Goal: Check status

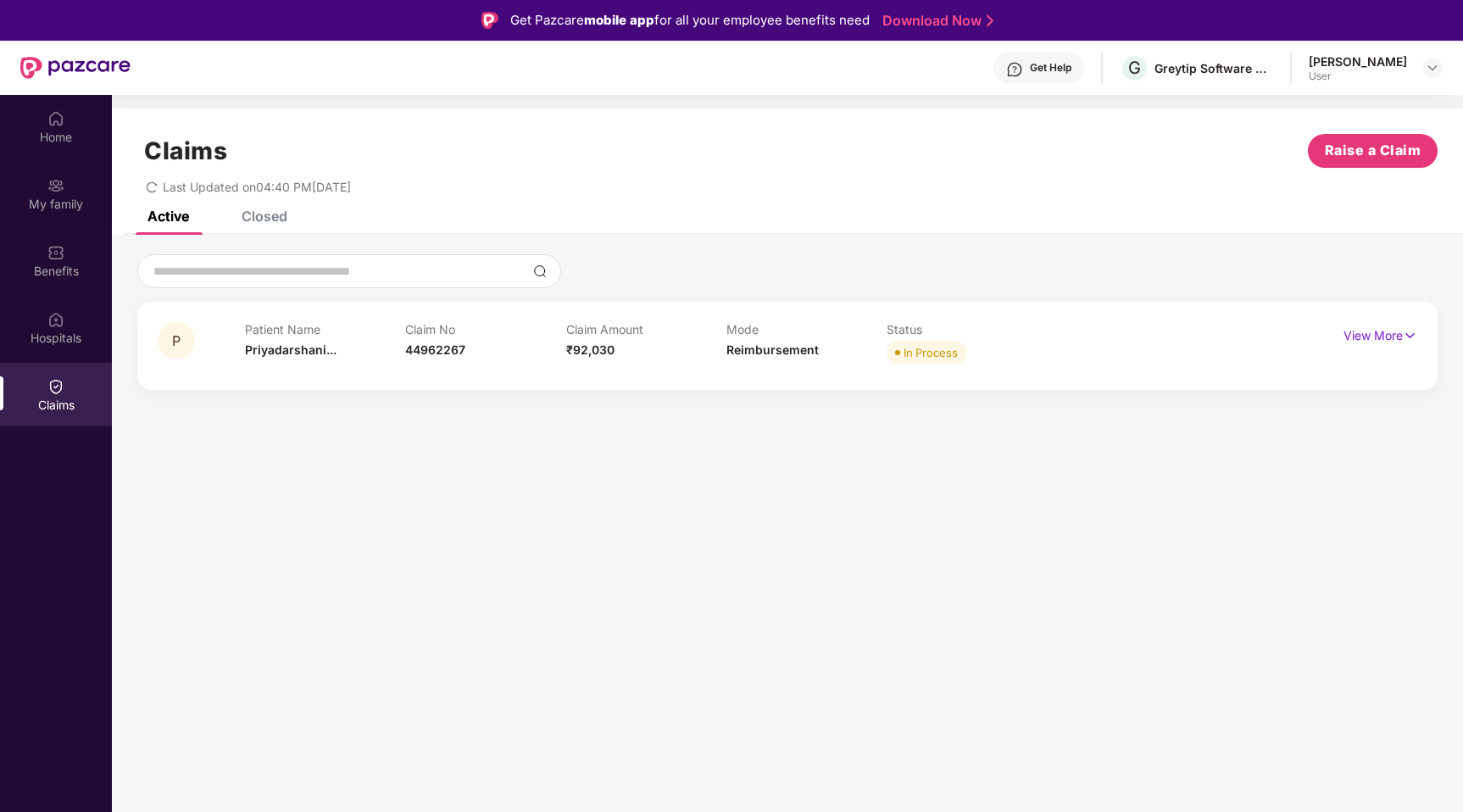
click at [282, 216] on div "Closed" at bounding box center [264, 216] width 46 height 17
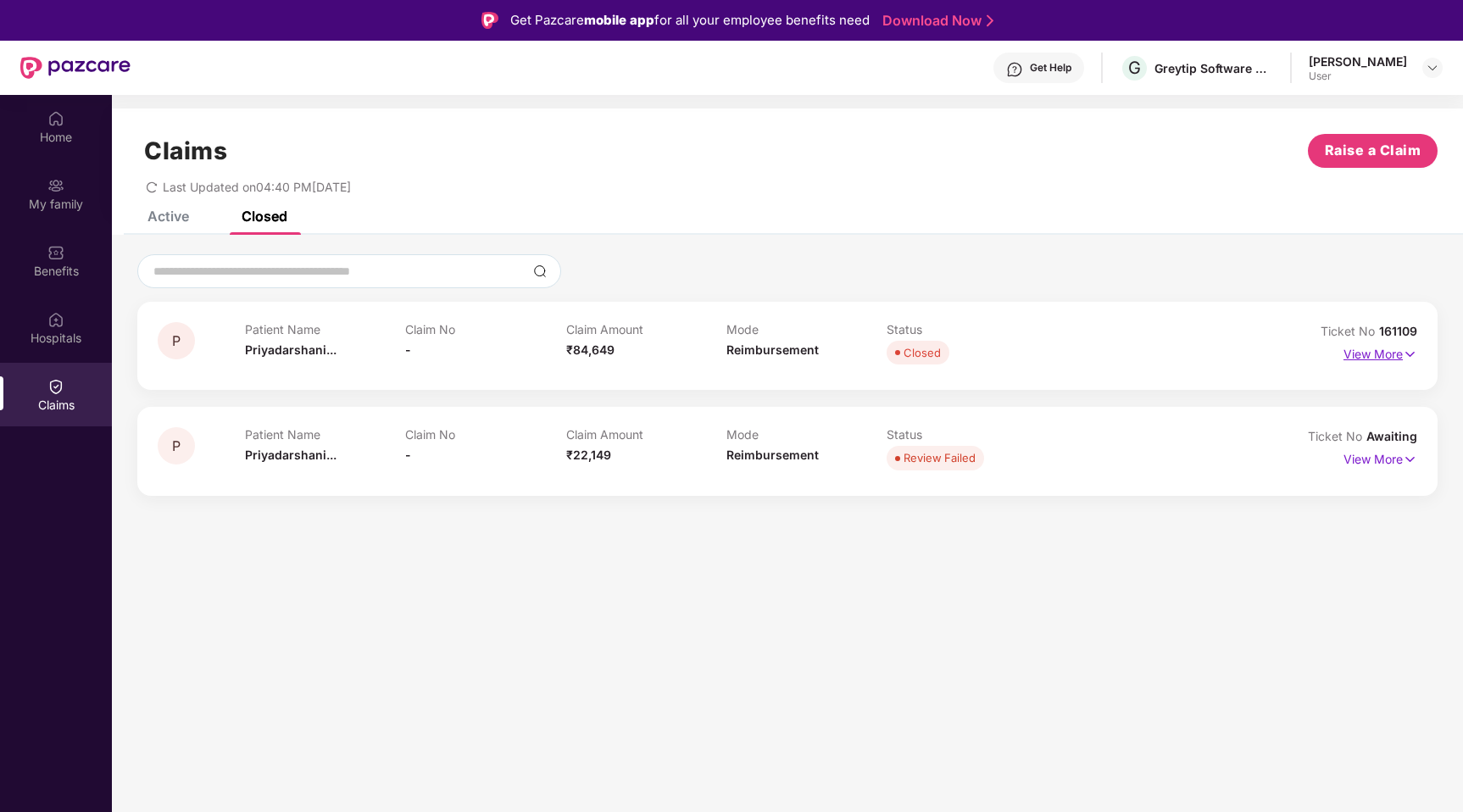
click at [1367, 356] on p "View More" at bounding box center [1381, 352] width 73 height 23
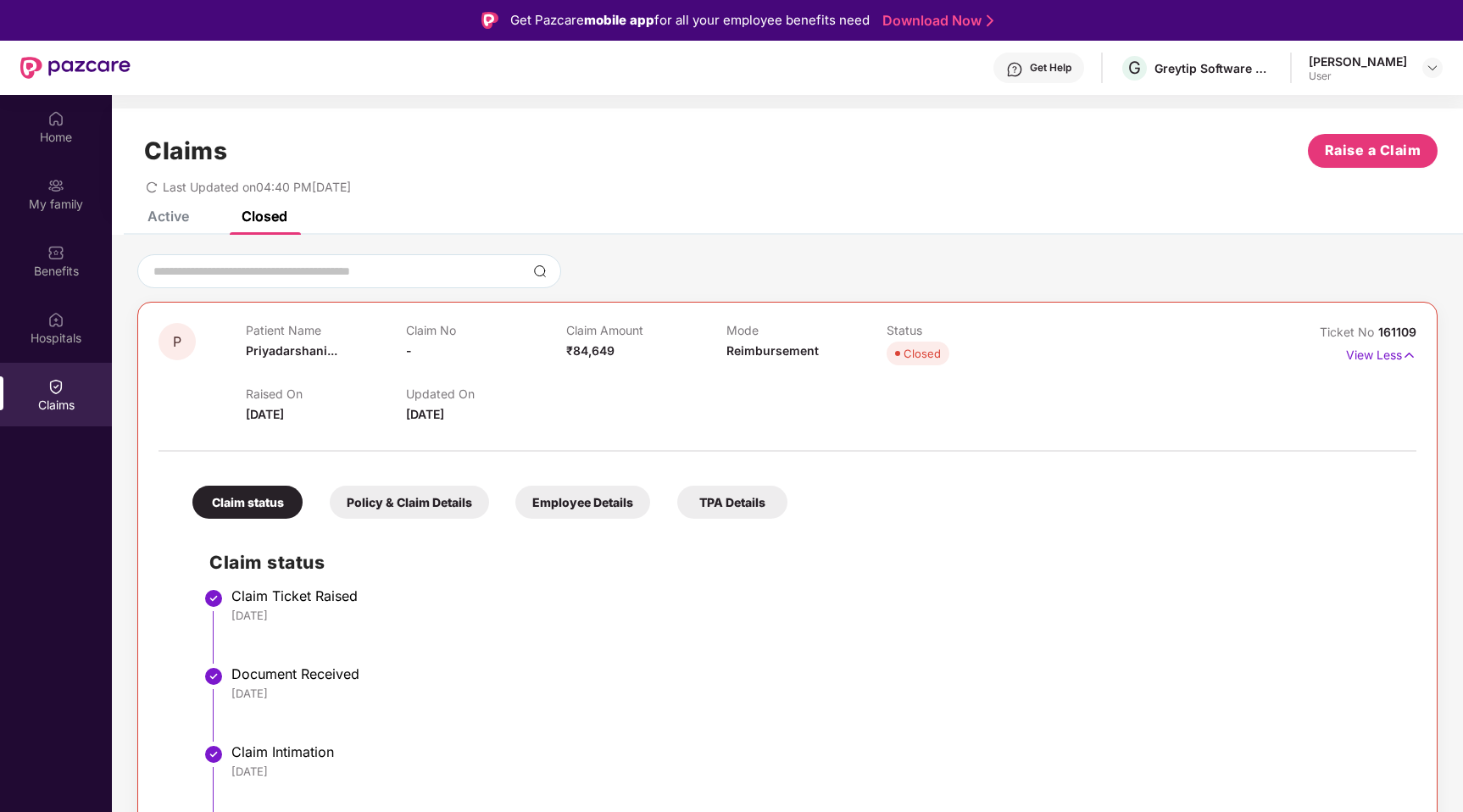
click at [168, 214] on div "Active" at bounding box center [168, 216] width 41 height 17
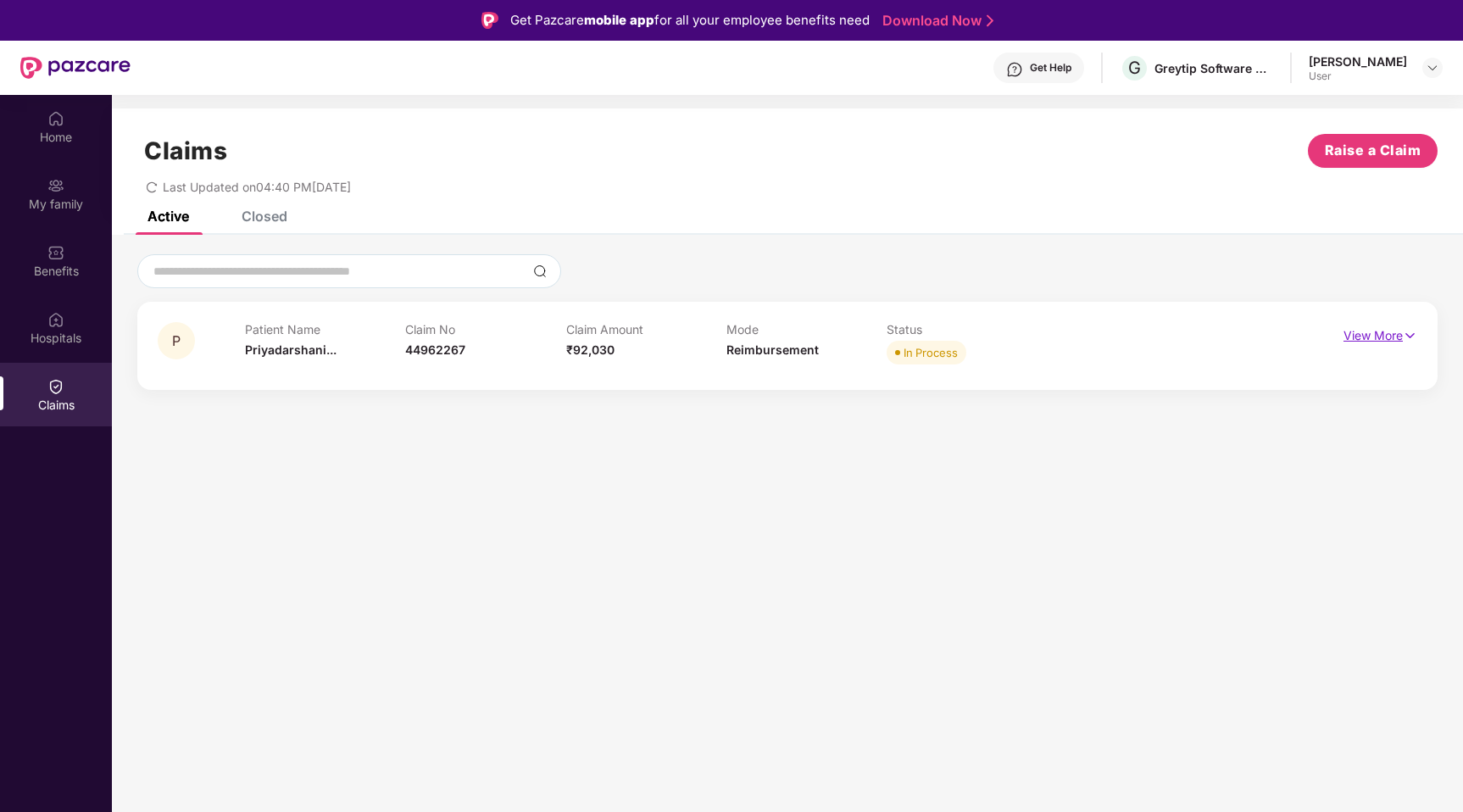
click at [1361, 334] on p "View More" at bounding box center [1381, 334] width 73 height 23
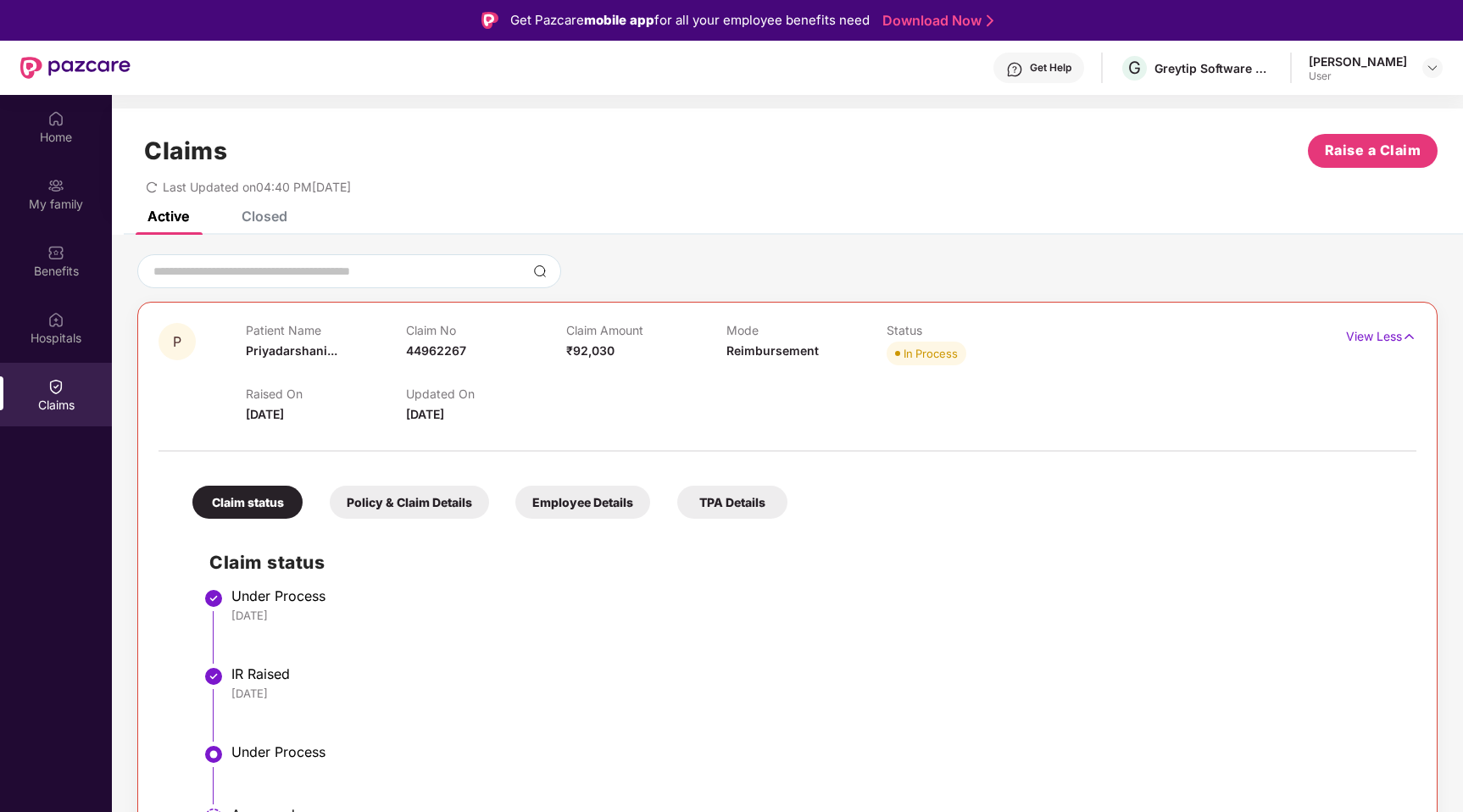
click at [1107, 247] on div "P Patient Name [PERSON_NAME]... Claim No 44962267 Claim Amount ₹92,030 Mode Rei…" at bounding box center [787, 602] width 1351 height 734
click at [1097, 199] on div "Claims Raise a Claim Last Updated on 04:40 PM[DATE]" at bounding box center [787, 159] width 1351 height 103
click at [265, 225] on div "Closed" at bounding box center [252, 216] width 72 height 38
click at [180, 214] on div "Active" at bounding box center [168, 216] width 41 height 17
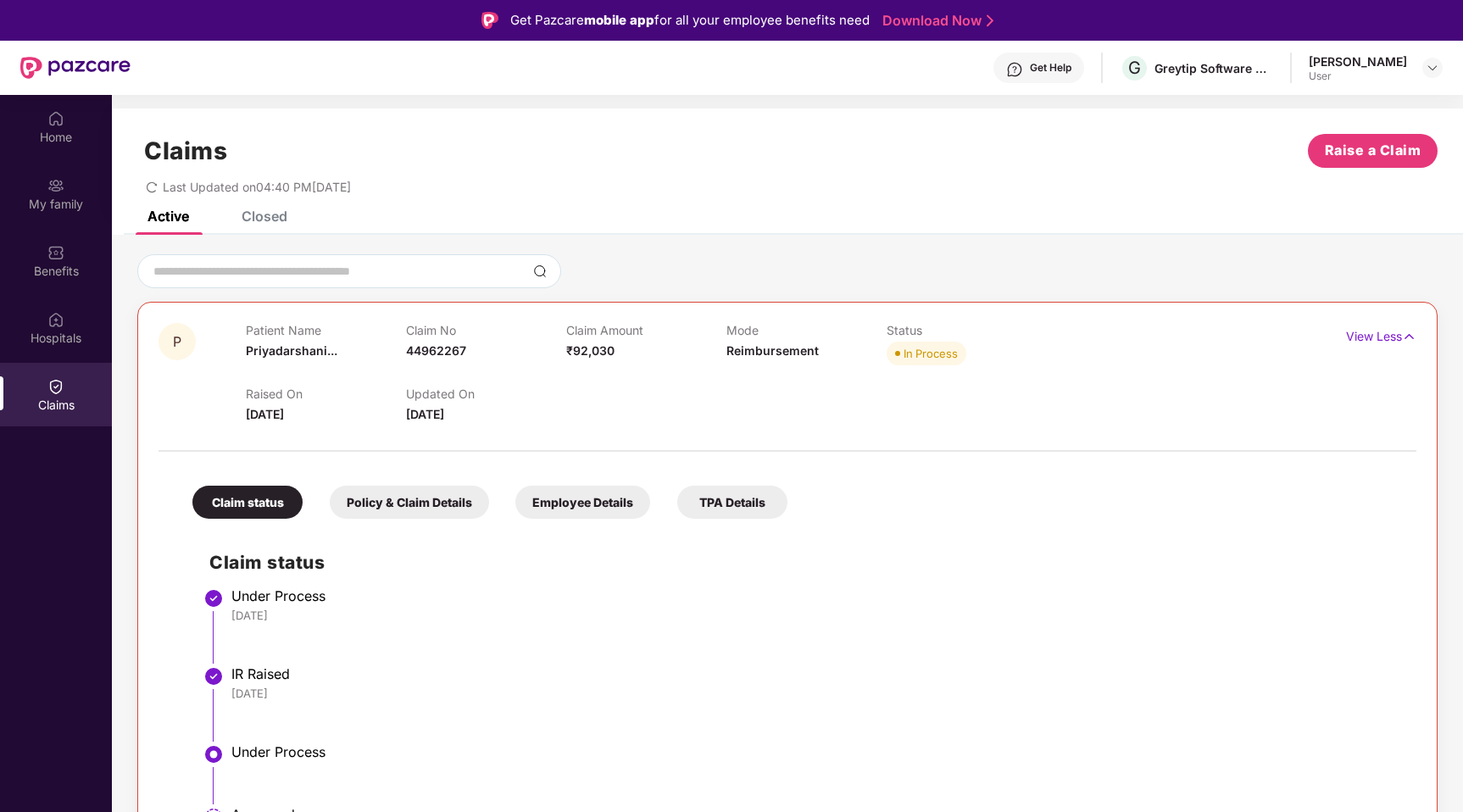
click at [1112, 334] on div "Patient Name [PERSON_NAME]... Claim No 44962267 Claim Amount ₹92,030 Mode Reimb…" at bounding box center [726, 346] width 961 height 47
click at [1108, 289] on div "P Patient Name [PERSON_NAME]... Claim No 44962267 Claim Amount ₹92,030 Mode Rei…" at bounding box center [787, 603] width 1351 height 698
